Goal: Transaction & Acquisition: Purchase product/service

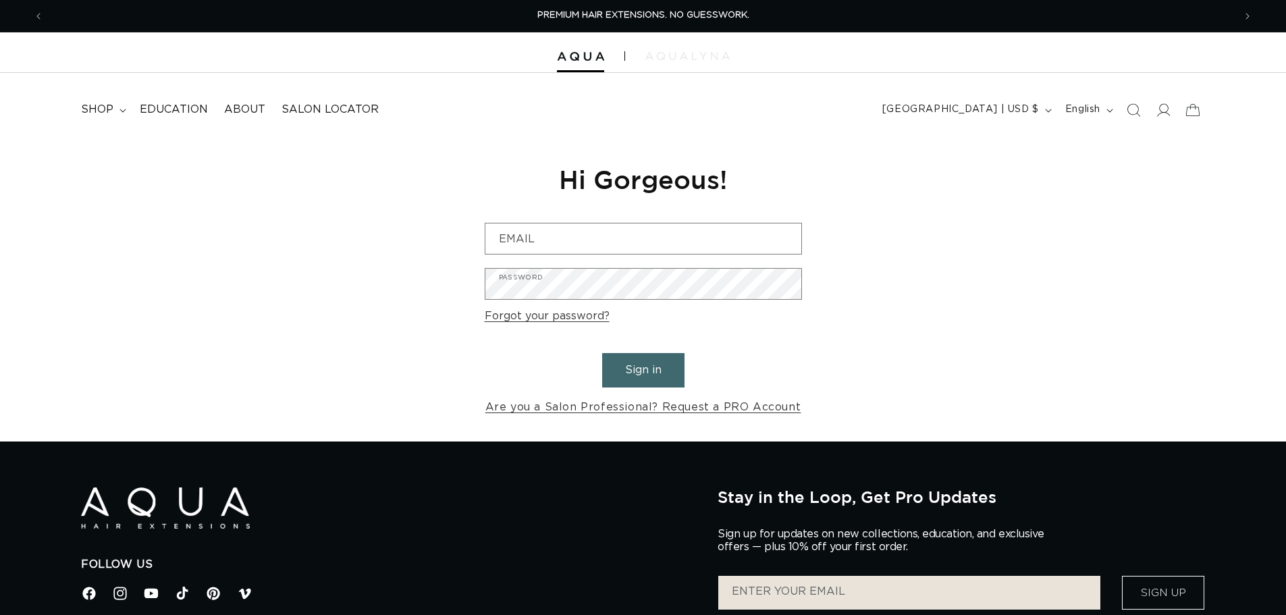
drag, startPoint x: 0, startPoint y: 0, endPoint x: 676, endPoint y: 57, distance: 678.1
click at [676, 57] on img at bounding box center [687, 56] width 84 height 8
click at [585, 57] on img at bounding box center [580, 56] width 47 height 9
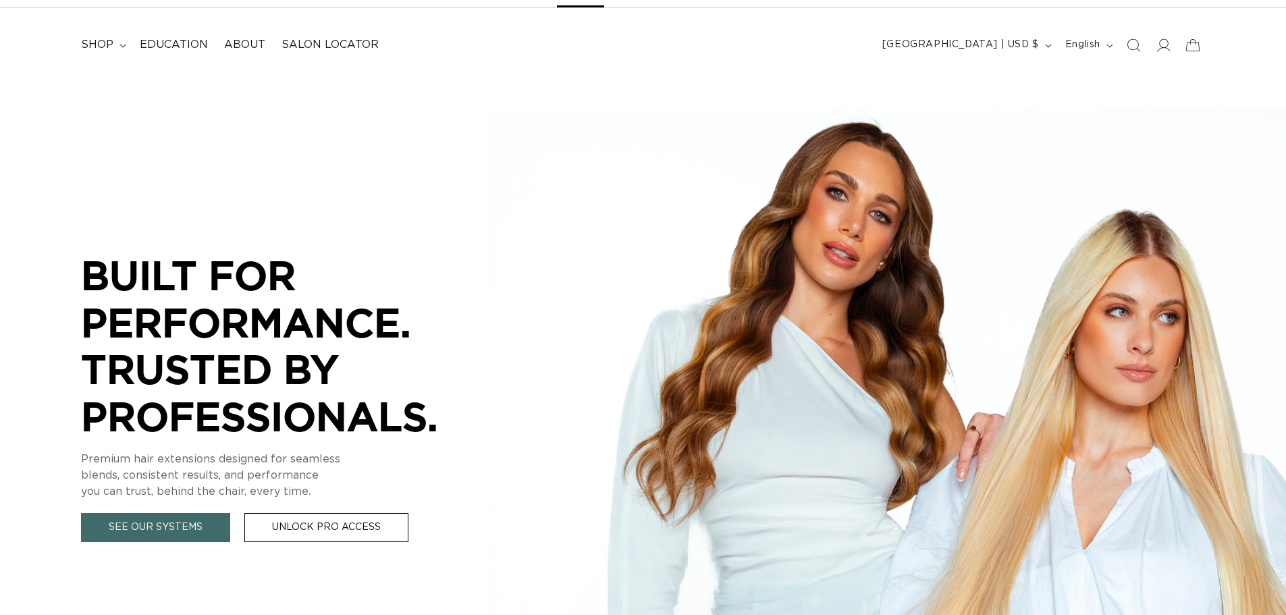
scroll to position [270, 0]
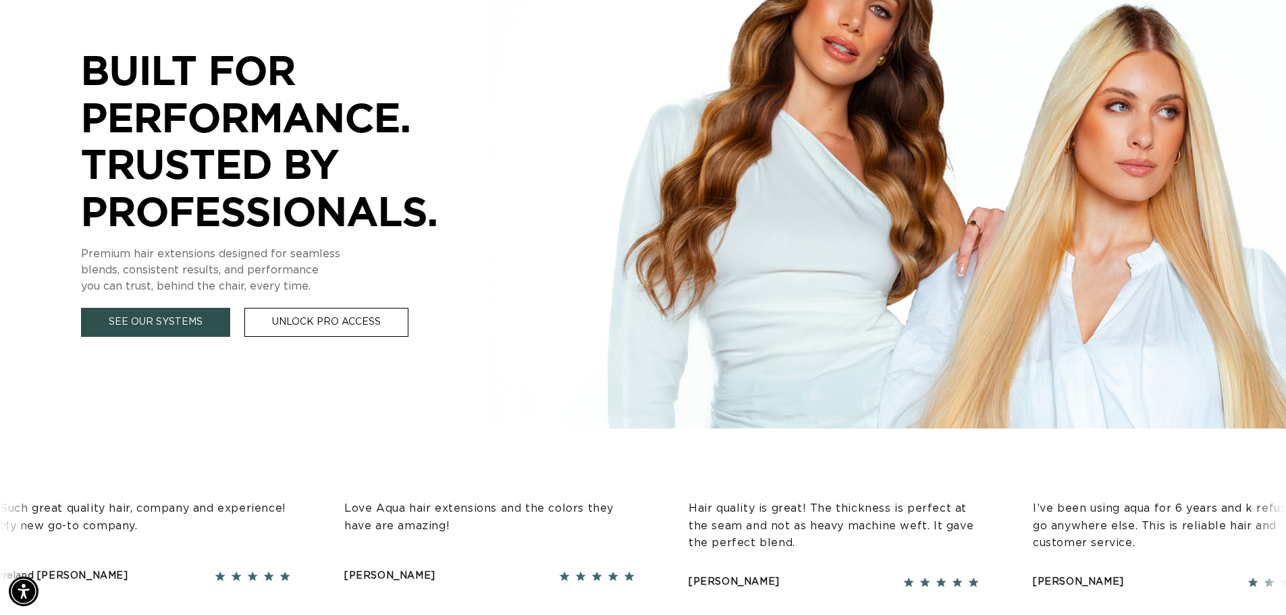
click at [205, 323] on link "See Our Systems" at bounding box center [155, 322] width 149 height 29
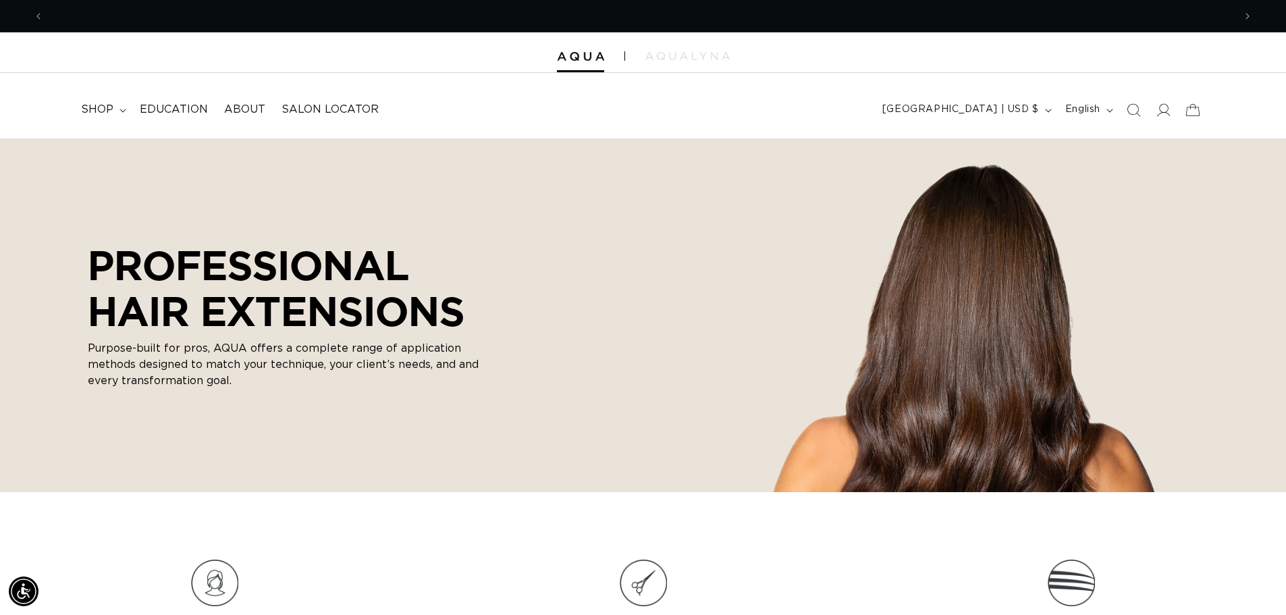
scroll to position [0, 2380]
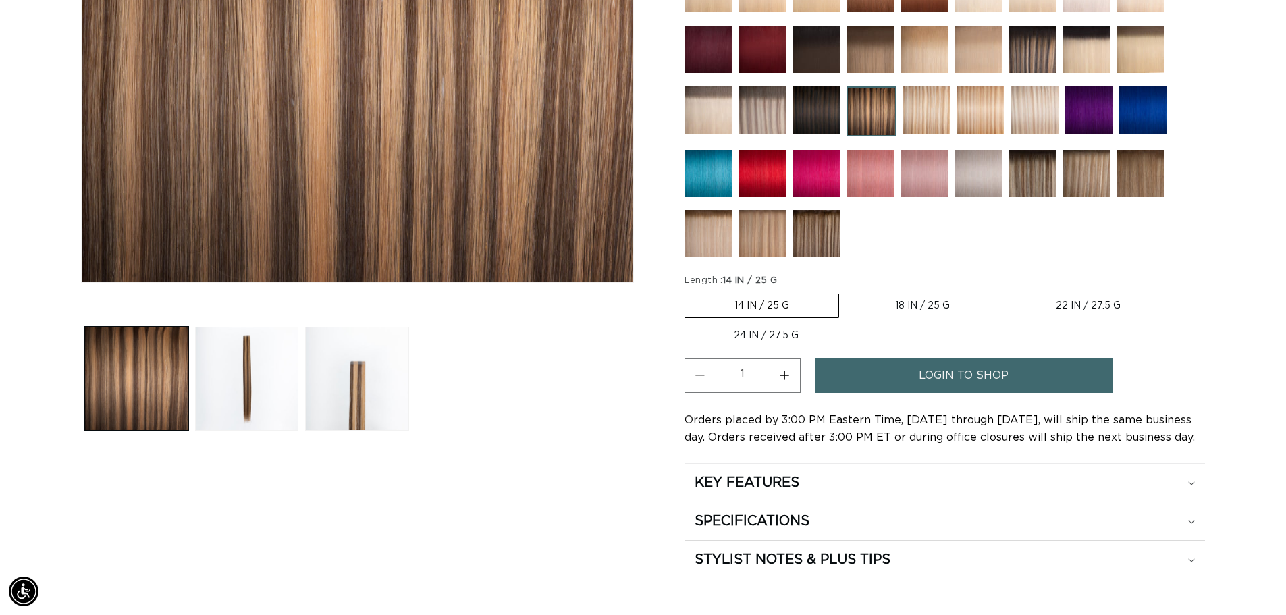
scroll to position [0, 1190]
click at [973, 376] on span "login to shop" at bounding box center [964, 375] width 90 height 34
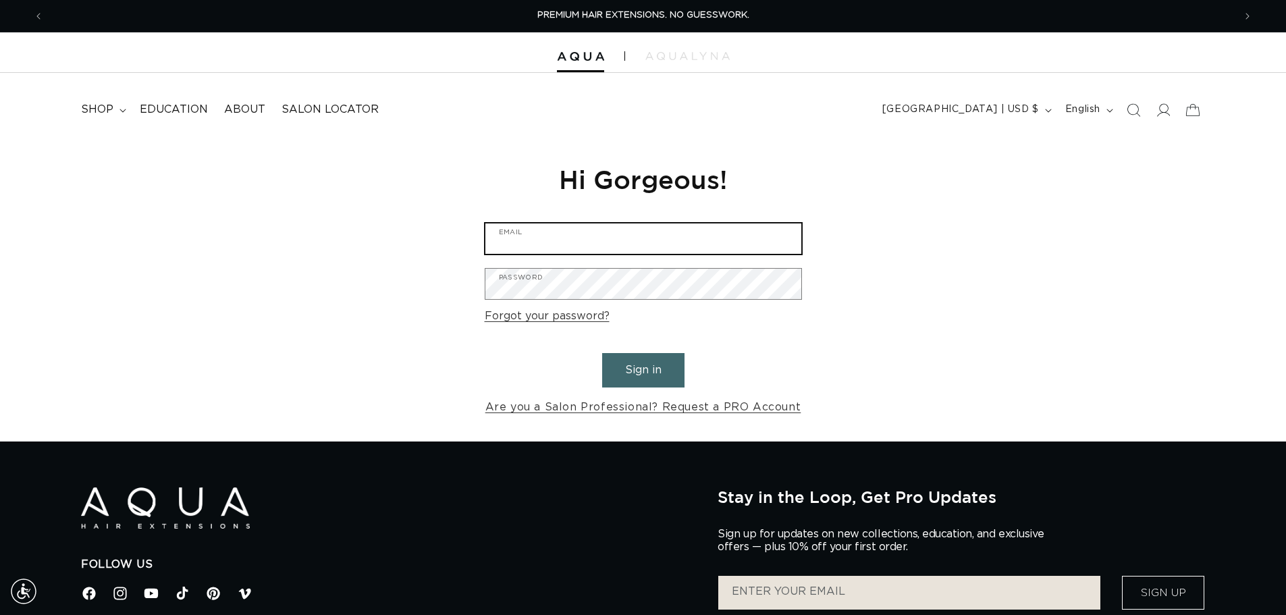
click at [652, 236] on input "Email" at bounding box center [643, 238] width 316 height 30
type input "krystallfarias@gmail.com"
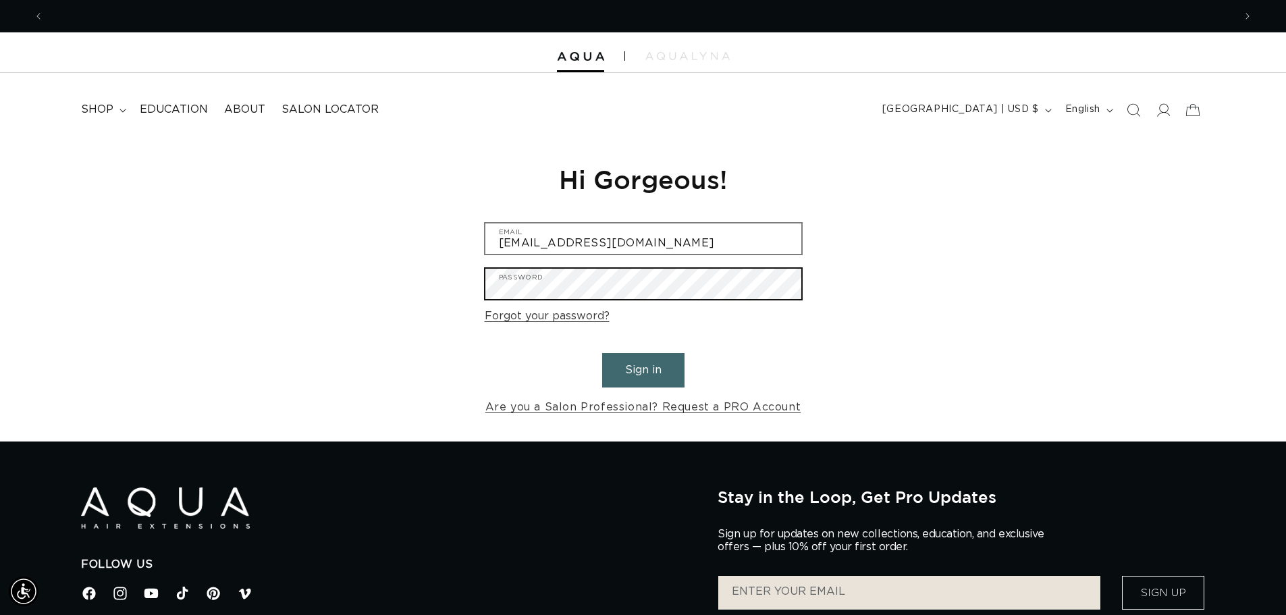
scroll to position [0, 1190]
